Goal: Task Accomplishment & Management: Manage account settings

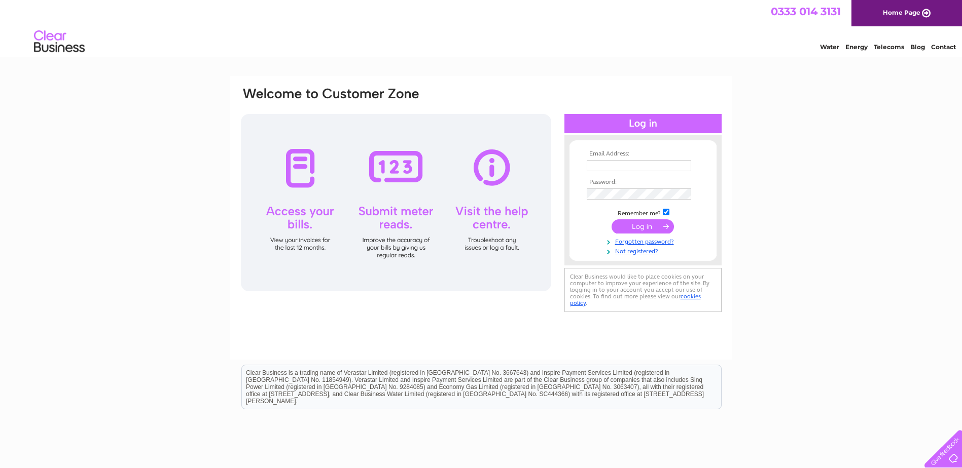
type input "[PERSON_NAME][EMAIL_ADDRESS][DOMAIN_NAME]"
click at [621, 224] on input "submit" at bounding box center [642, 226] width 62 height 14
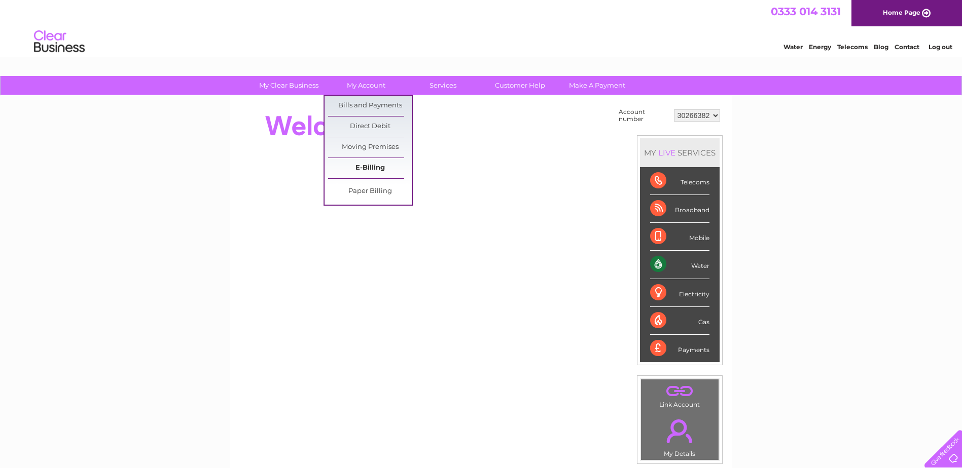
click at [361, 170] on link "E-Billing" at bounding box center [370, 168] width 84 height 20
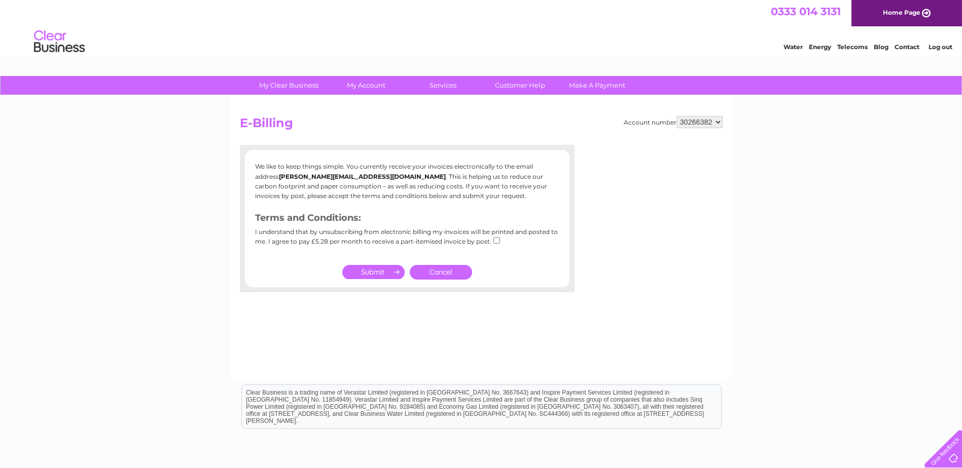
click at [457, 271] on link "Cancel" at bounding box center [441, 272] width 62 height 15
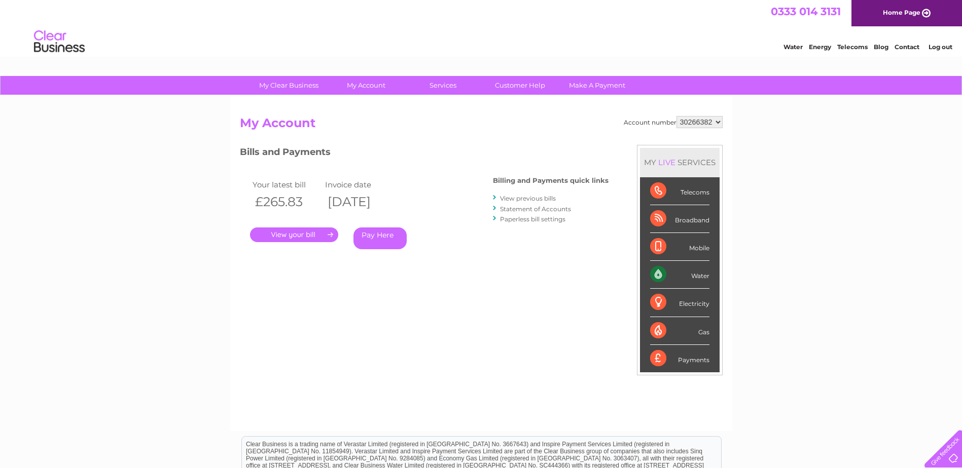
click at [312, 237] on link "." at bounding box center [294, 235] width 88 height 15
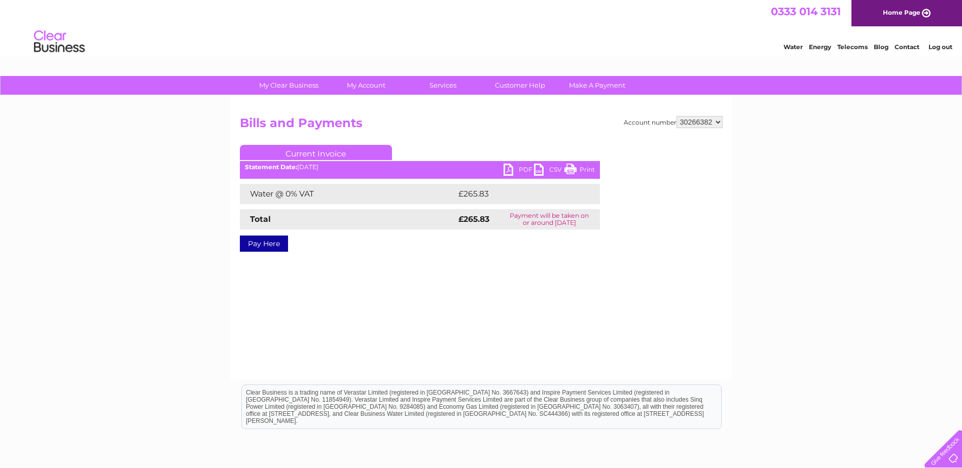
click at [516, 167] on link "PDF" at bounding box center [518, 171] width 30 height 15
